Goal: Navigation & Orientation: Find specific page/section

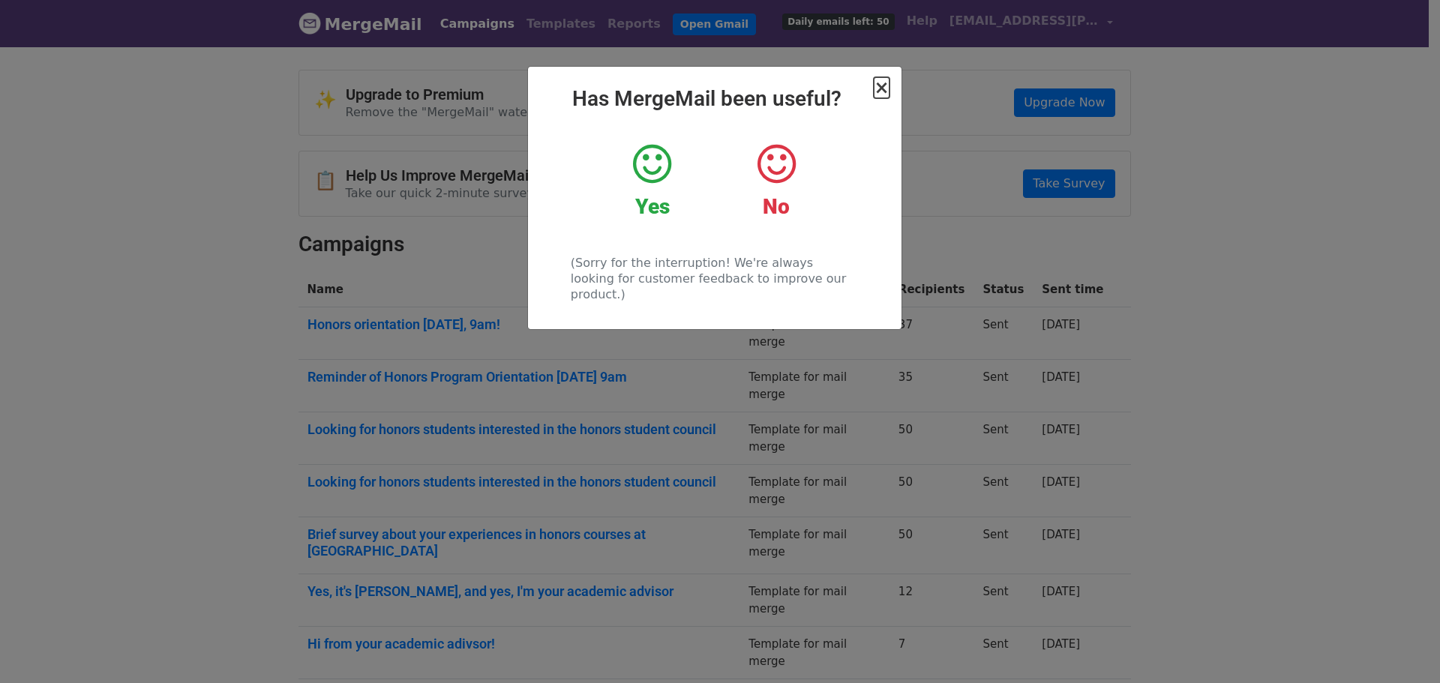
click at [881, 89] on span "×" at bounding box center [881, 87] width 15 height 21
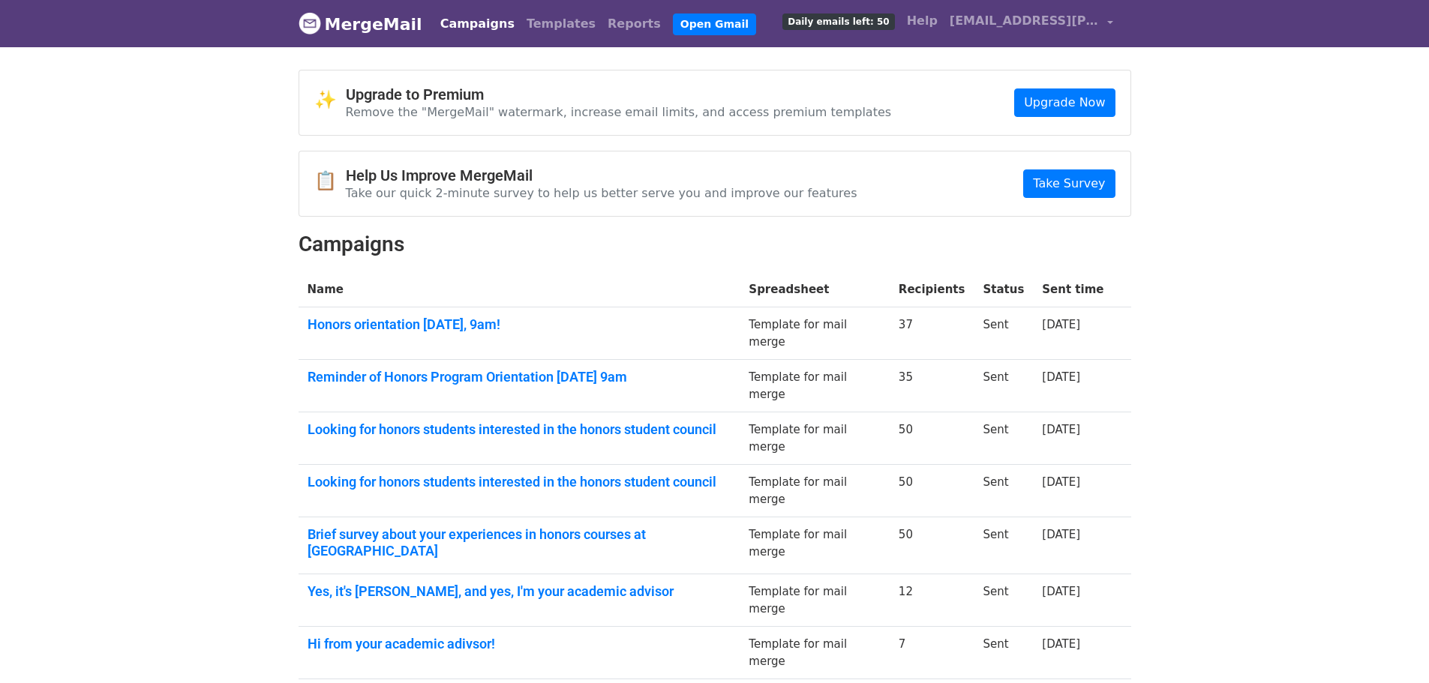
click at [380, 11] on link "MergeMail" at bounding box center [361, 24] width 124 height 32
click at [374, 21] on link "MergeMail" at bounding box center [361, 24] width 124 height 32
click at [527, 19] on link "Templates" at bounding box center [561, 24] width 81 height 30
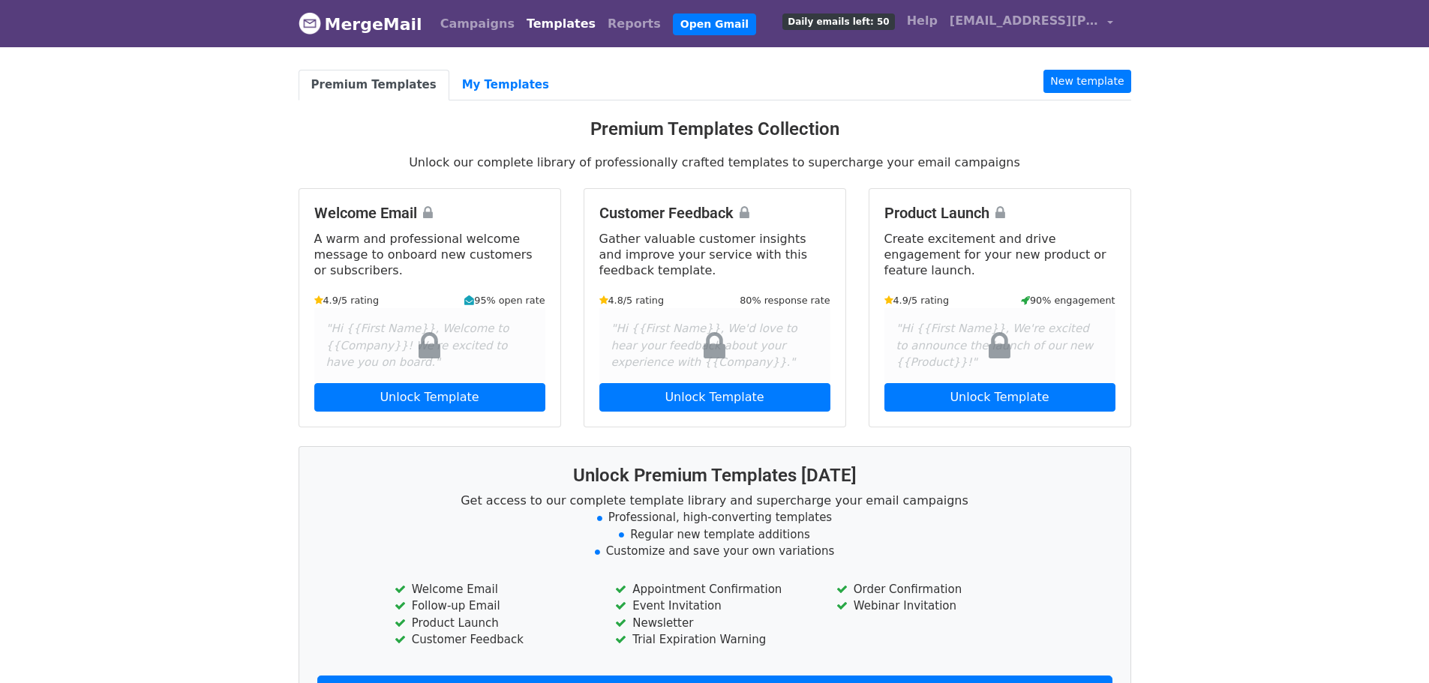
click at [374, 26] on link "MergeMail" at bounding box center [361, 24] width 124 height 32
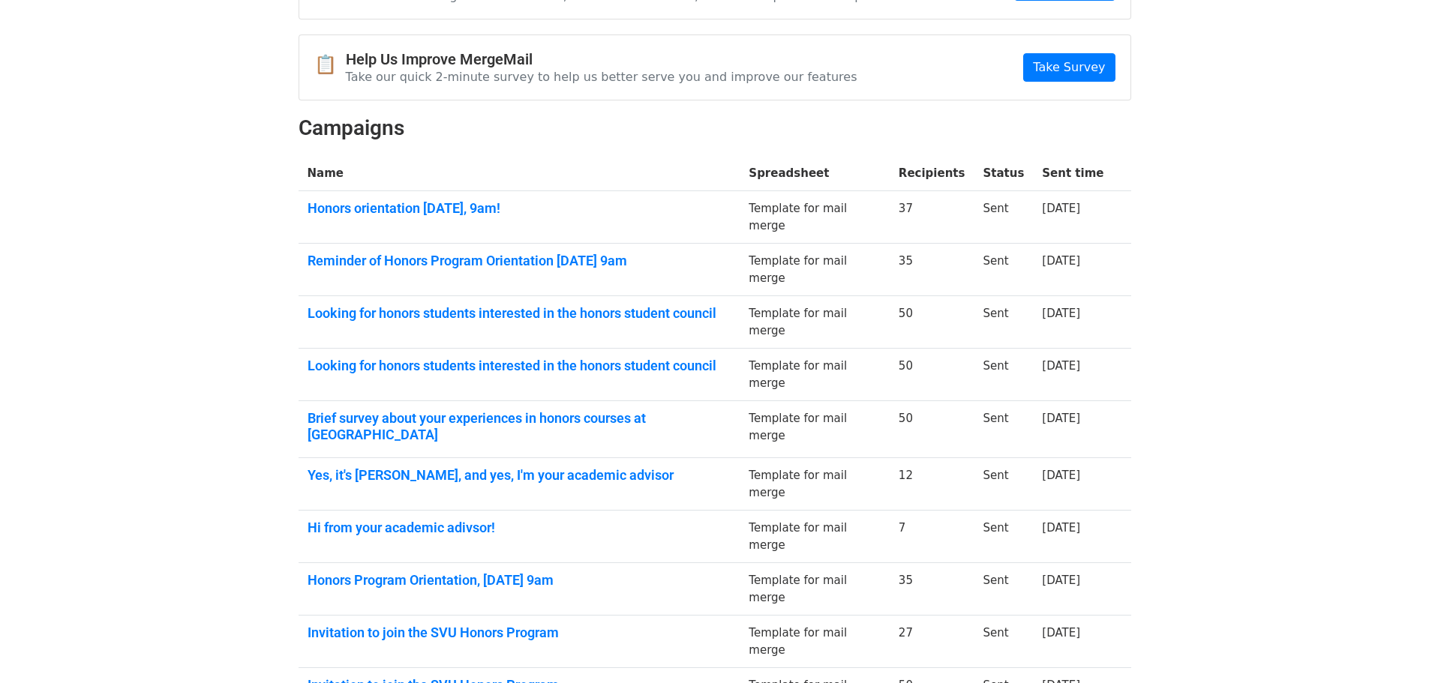
scroll to position [194, 0]
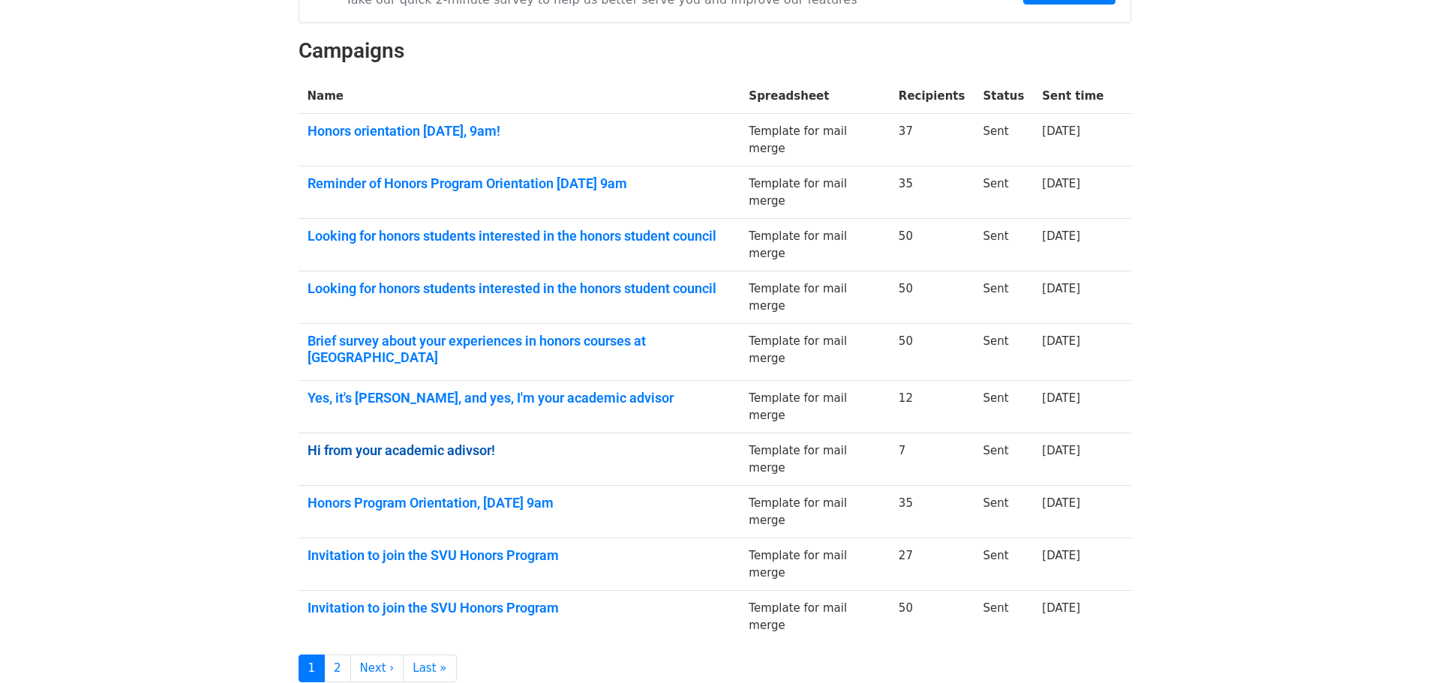
click at [429, 443] on link "Hi from your academic adivsor!" at bounding box center [520, 451] width 424 height 17
